Goal: Transaction & Acquisition: Purchase product/service

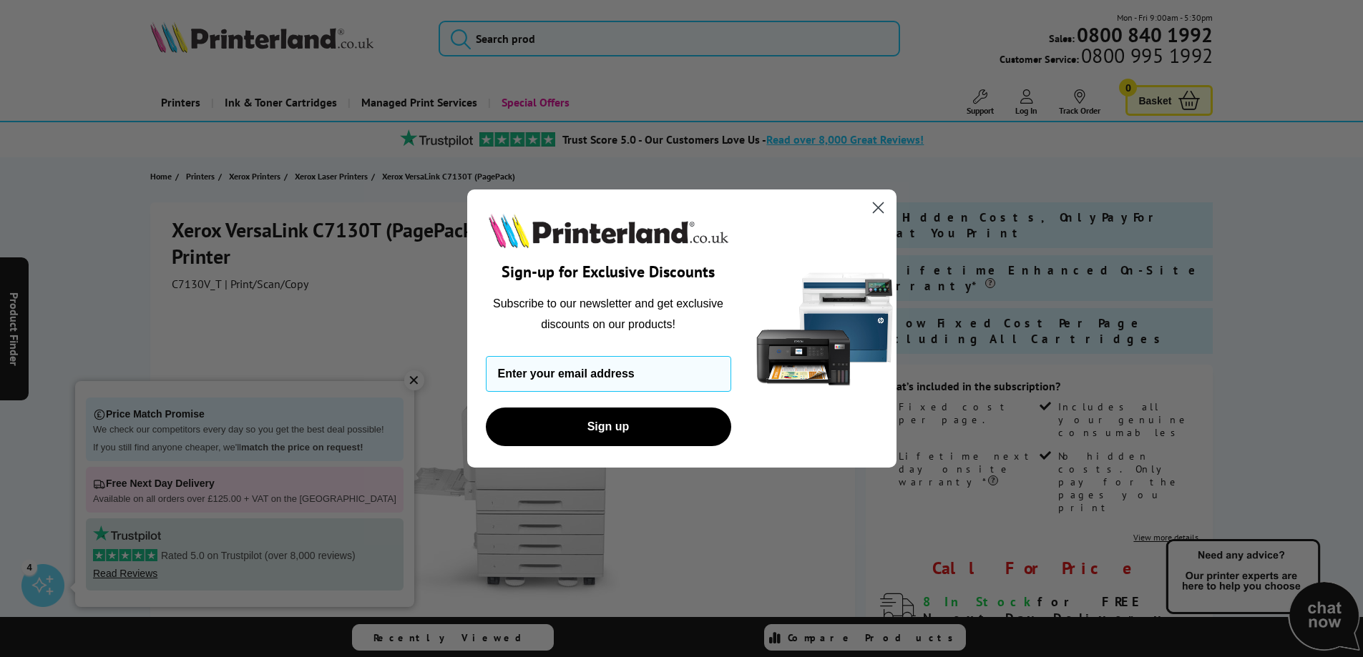
click at [874, 210] on circle "Close dialog" at bounding box center [878, 208] width 24 height 24
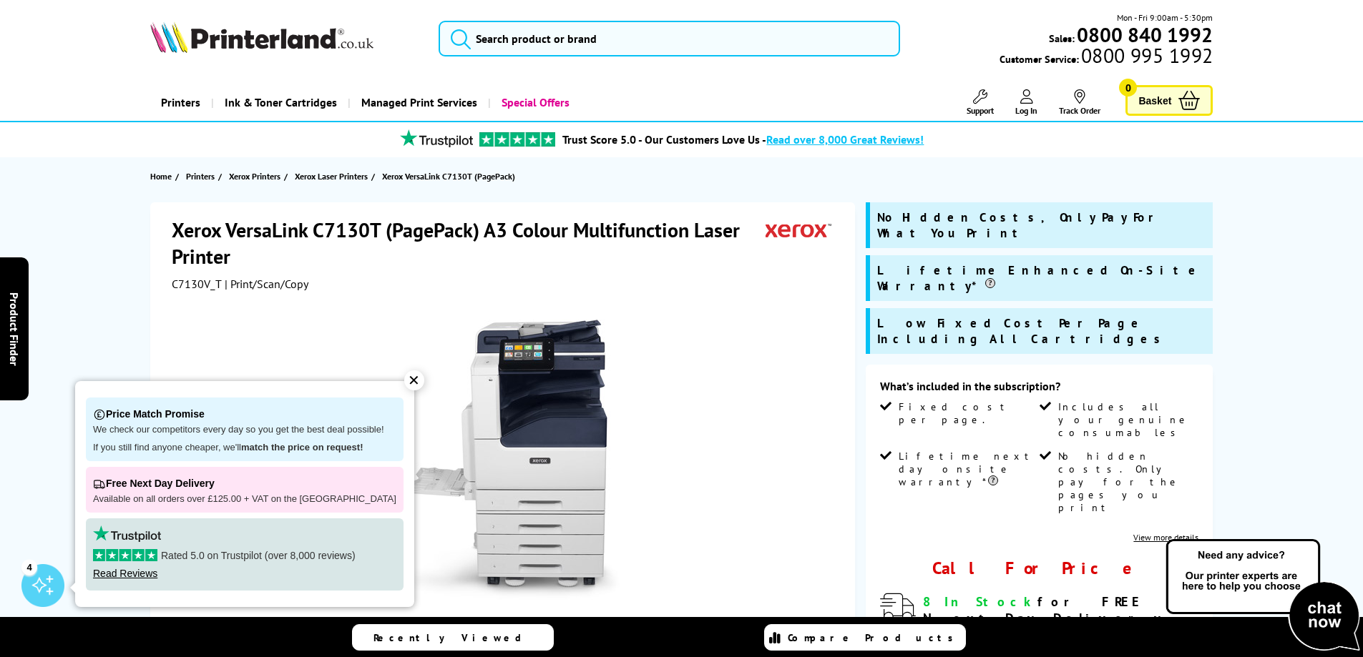
scroll to position [215, 0]
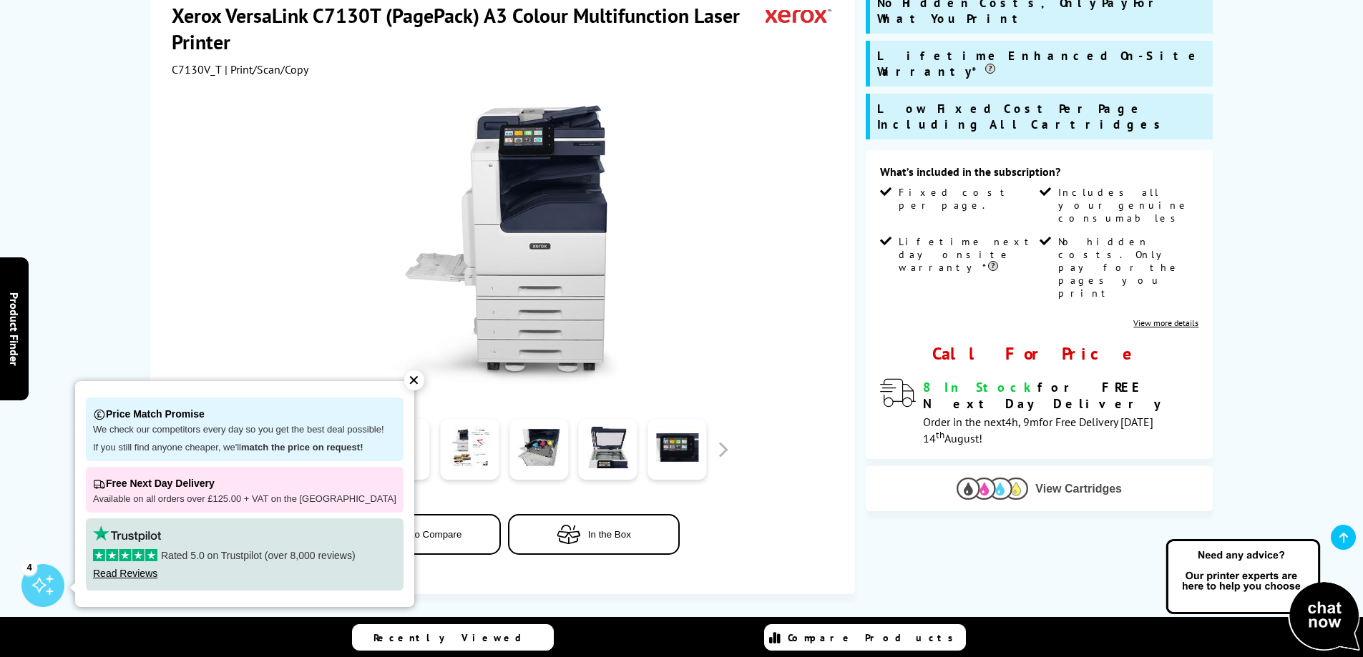
click at [1025, 478] on img at bounding box center [992, 489] width 72 height 22
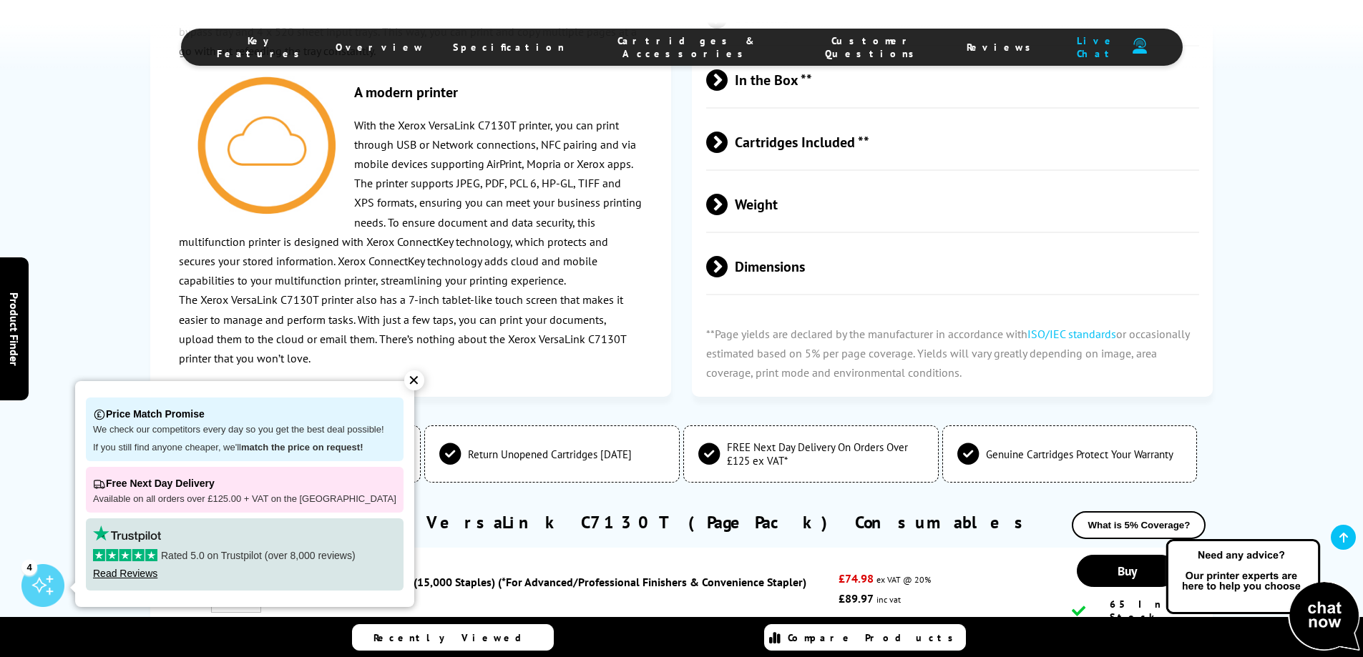
scroll to position [2986, 0]
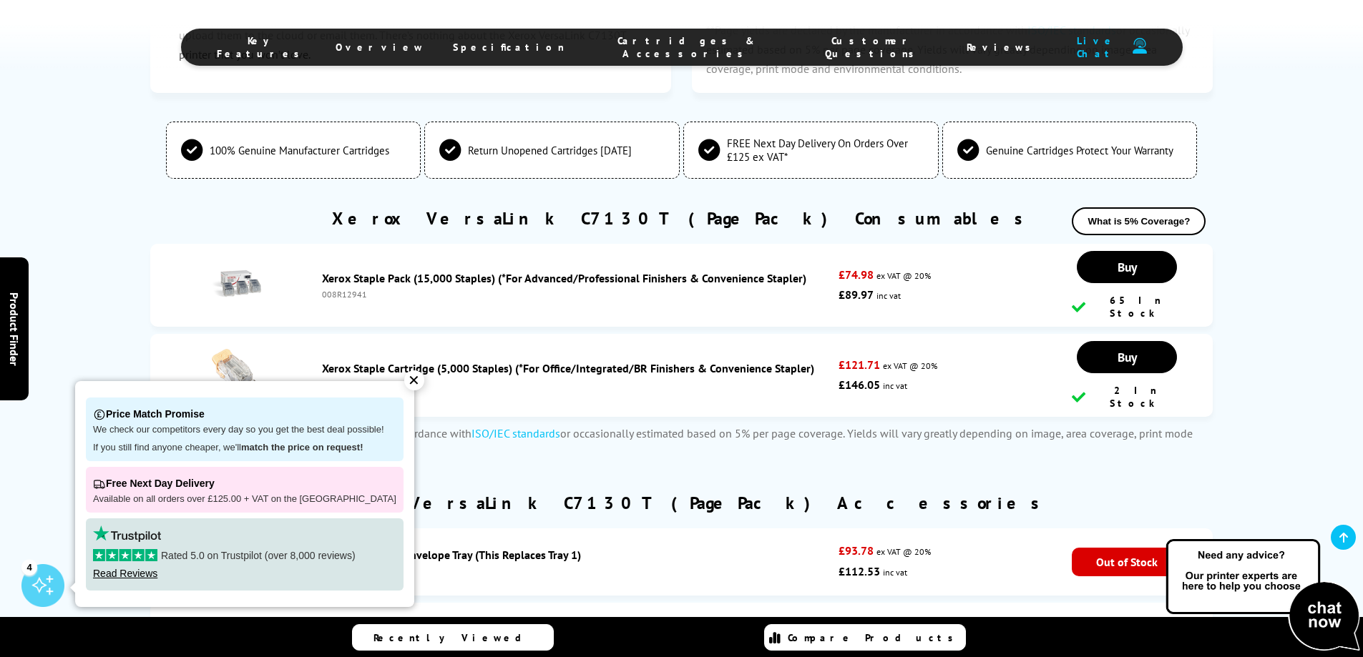
click at [404, 381] on div "✕" at bounding box center [414, 381] width 20 height 20
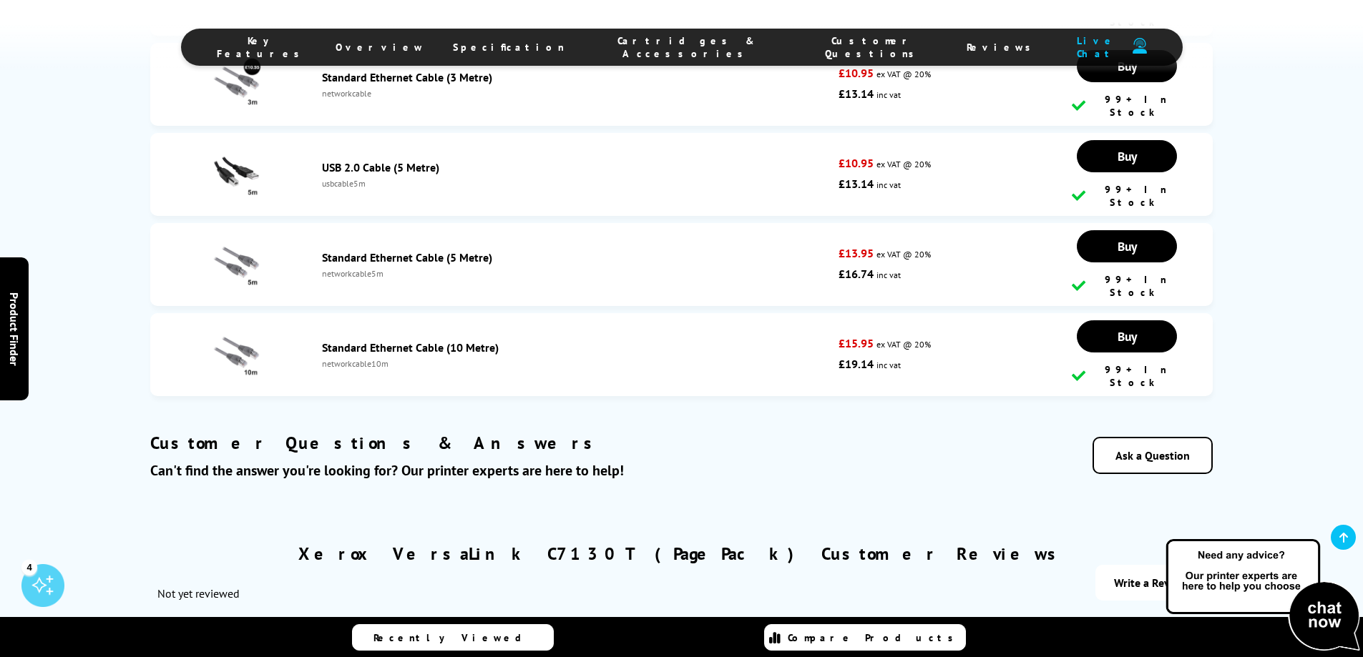
scroll to position [6133, 0]
